Goal: Information Seeking & Learning: Learn about a topic

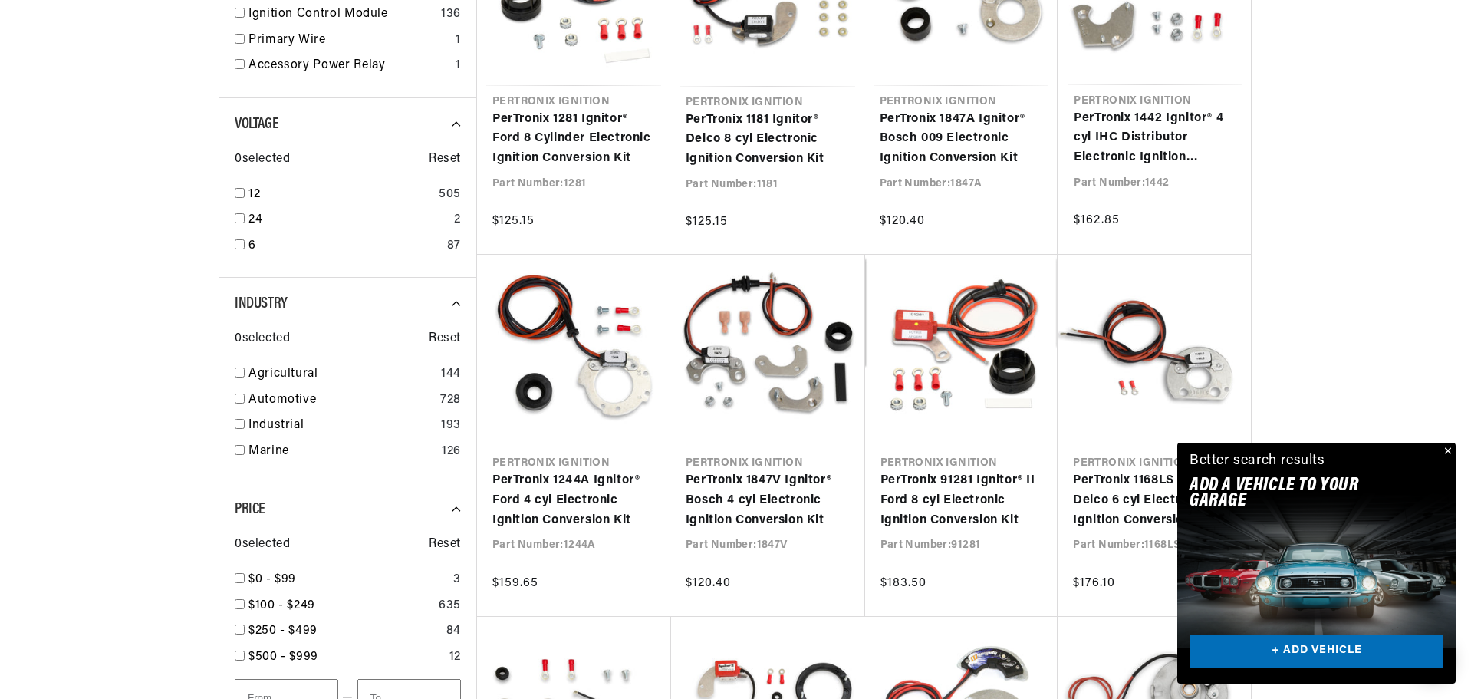
scroll to position [0, 465]
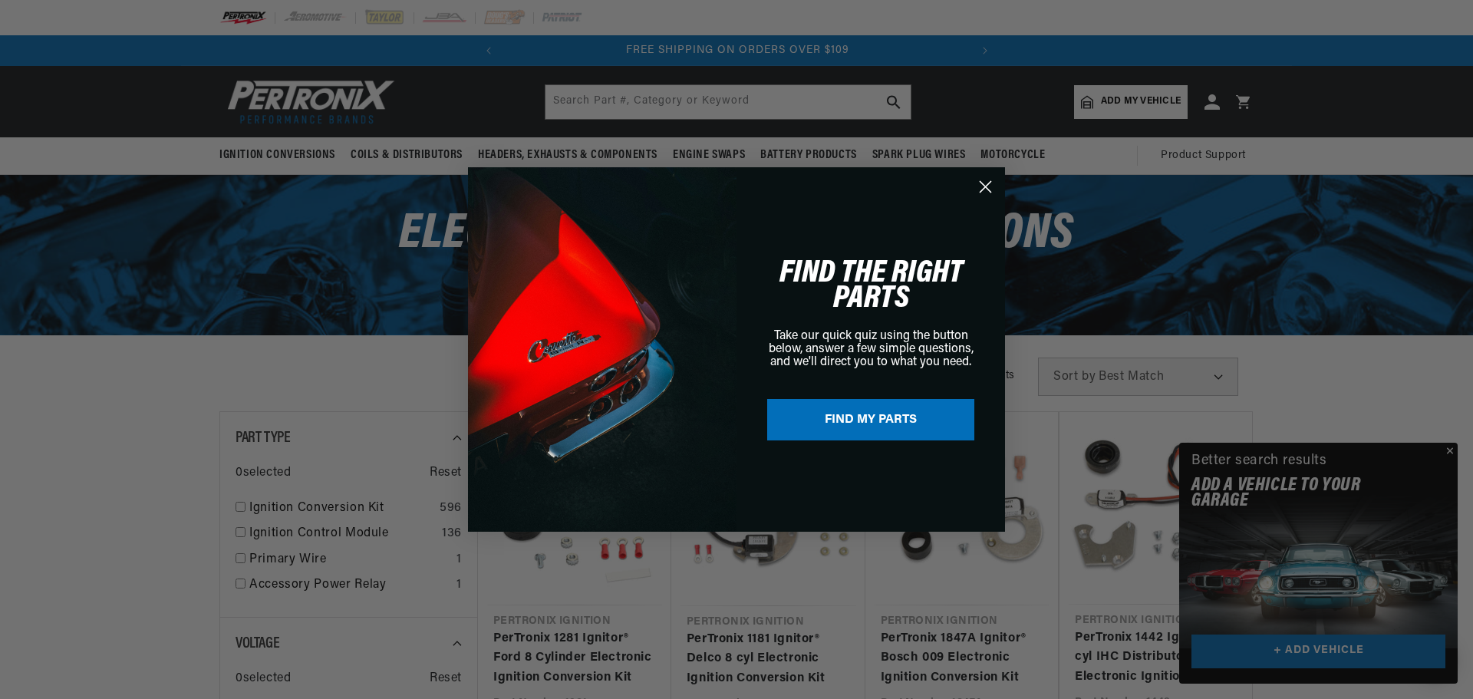
click at [989, 179] on circle "Close dialog" at bounding box center [985, 186] width 25 height 25
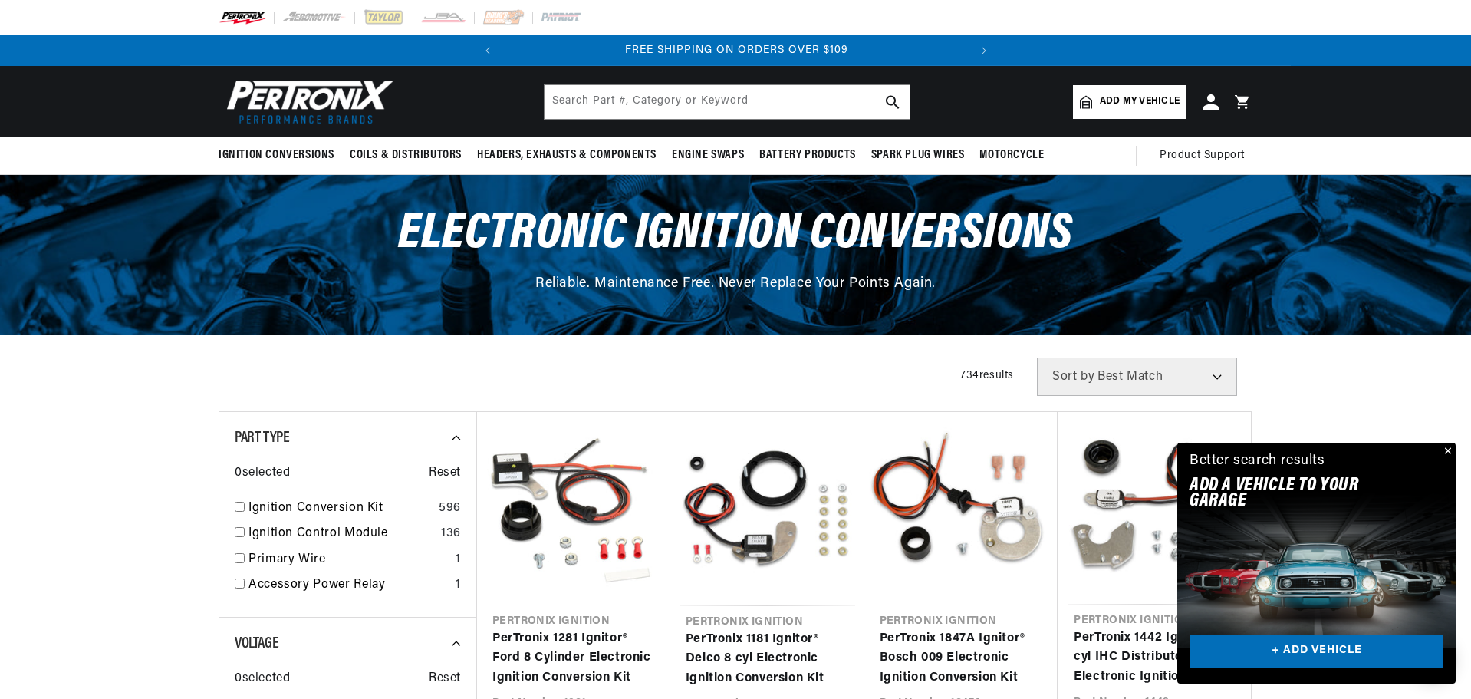
click at [1450, 450] on button "Close" at bounding box center [1446, 452] width 18 height 18
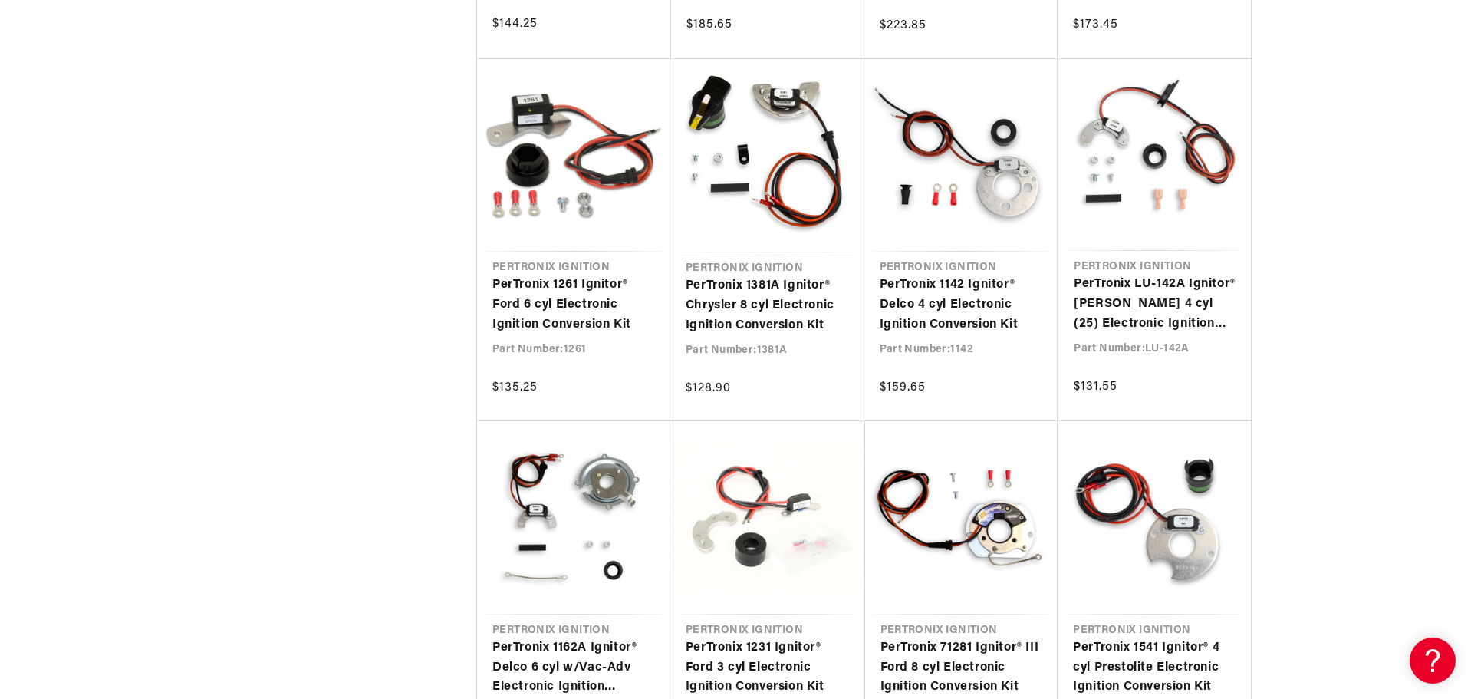
scroll to position [0, 465]
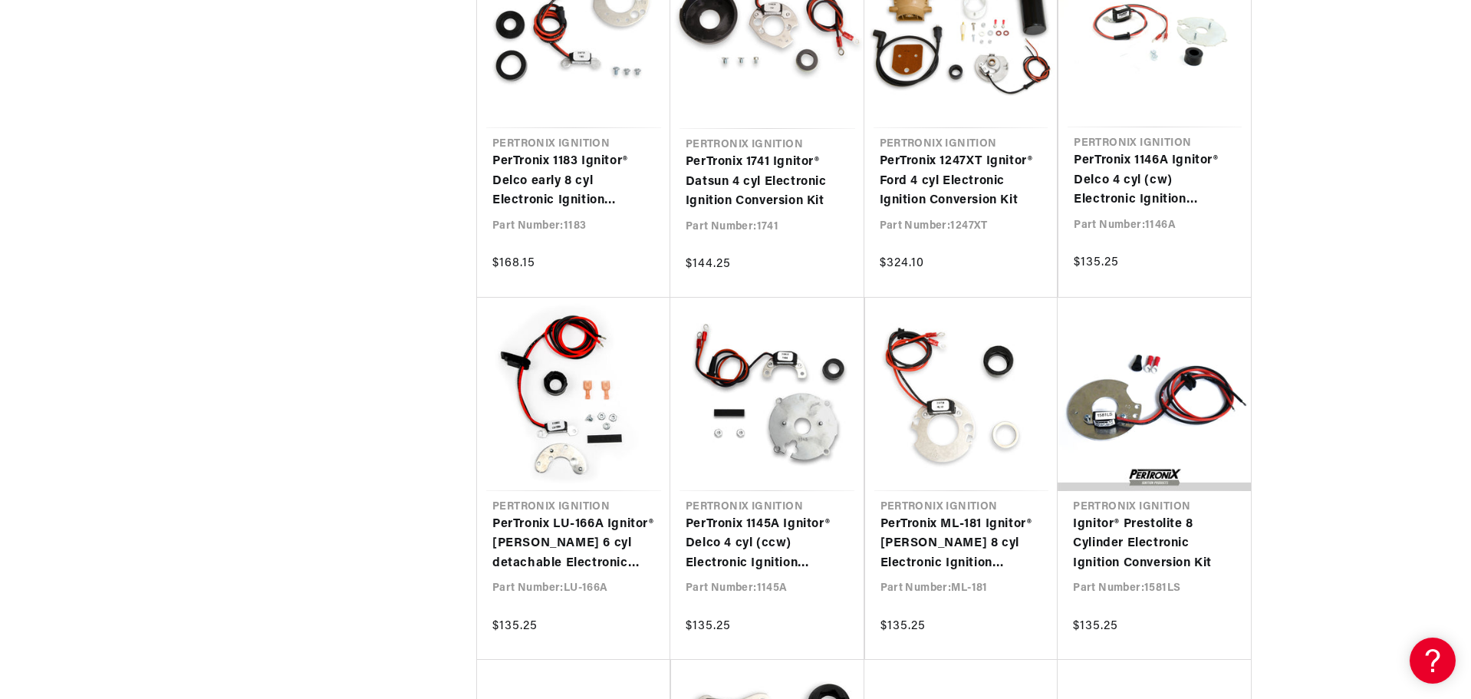
scroll to position [2685, 0]
